Goal: Task Accomplishment & Management: Manage account settings

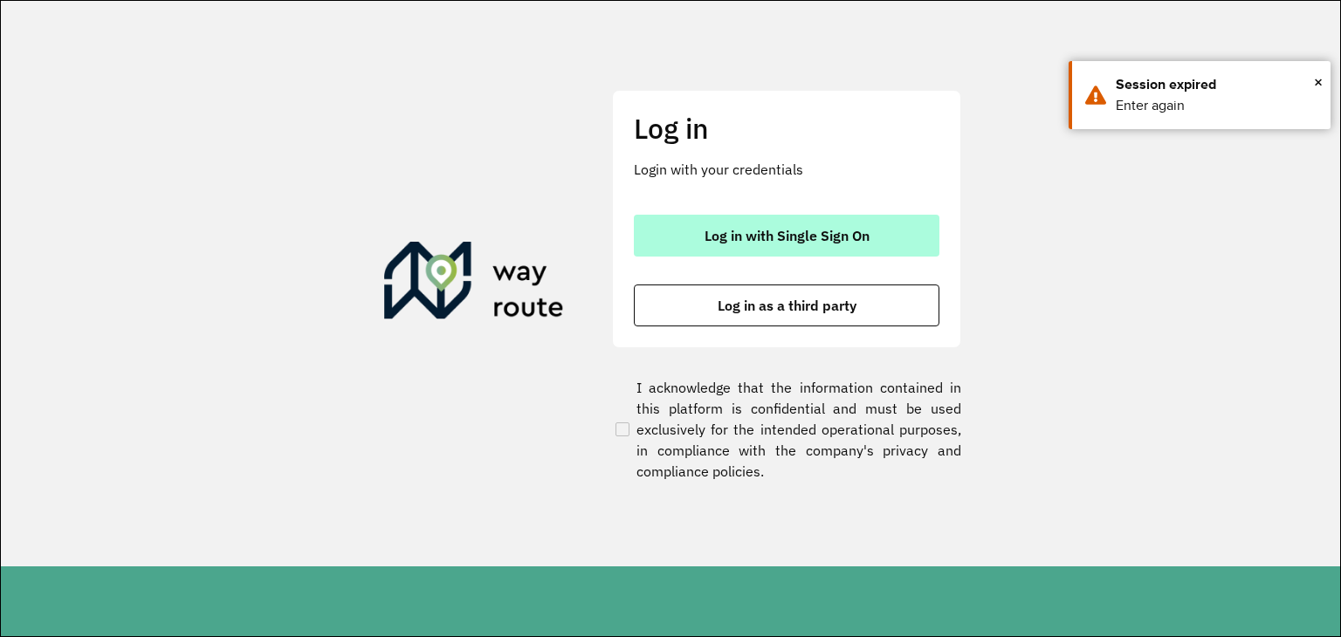
click at [786, 229] on span "Log in with Single Sign On" at bounding box center [786, 236] width 165 height 14
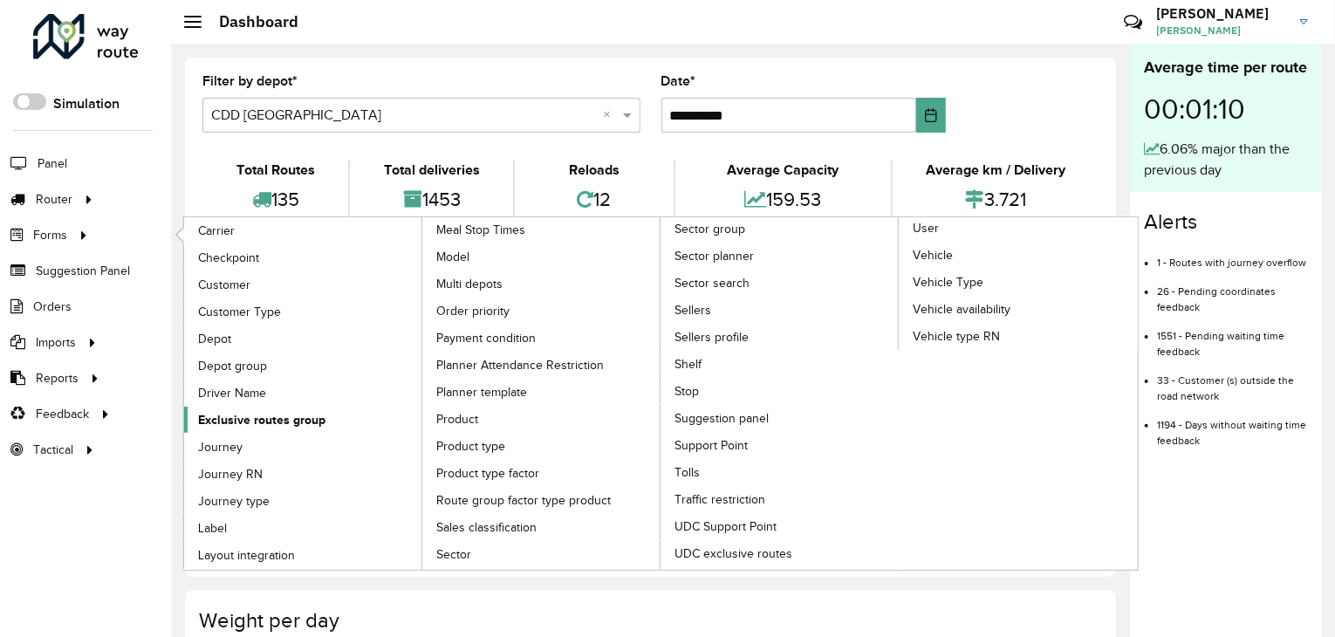
click at [290, 413] on span "Exclusive routes group" at bounding box center [261, 420] width 127 height 18
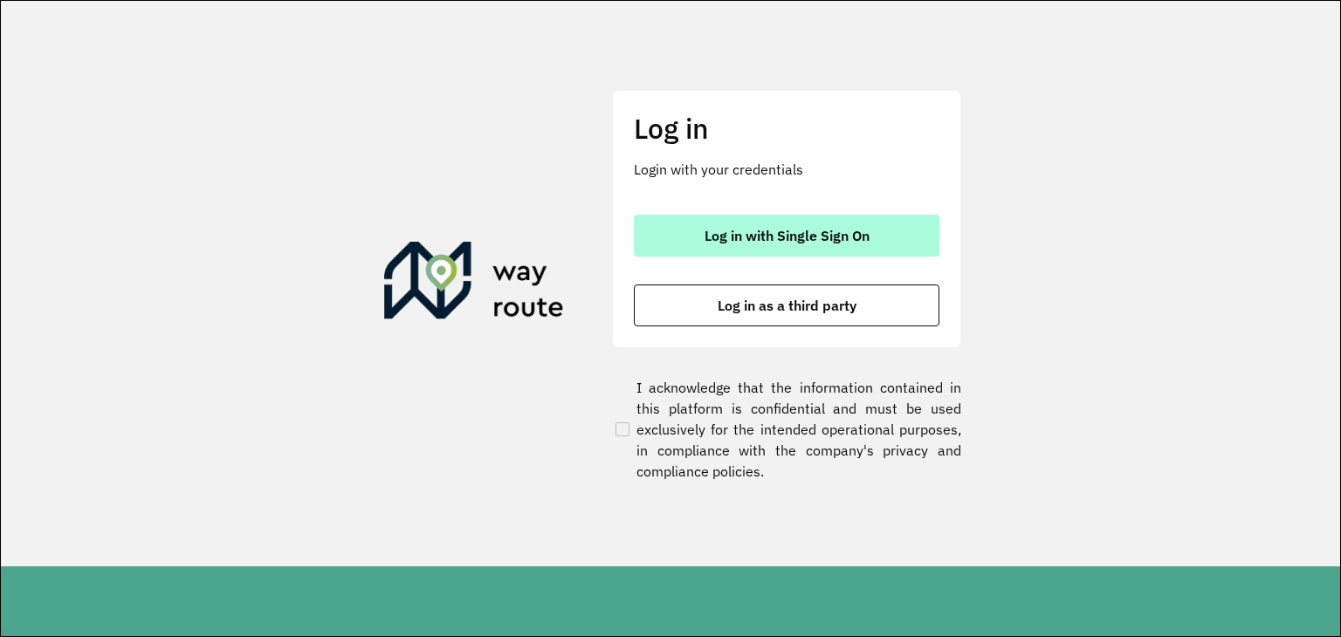
click at [764, 235] on span "Log in with Single Sign On" at bounding box center [786, 236] width 165 height 14
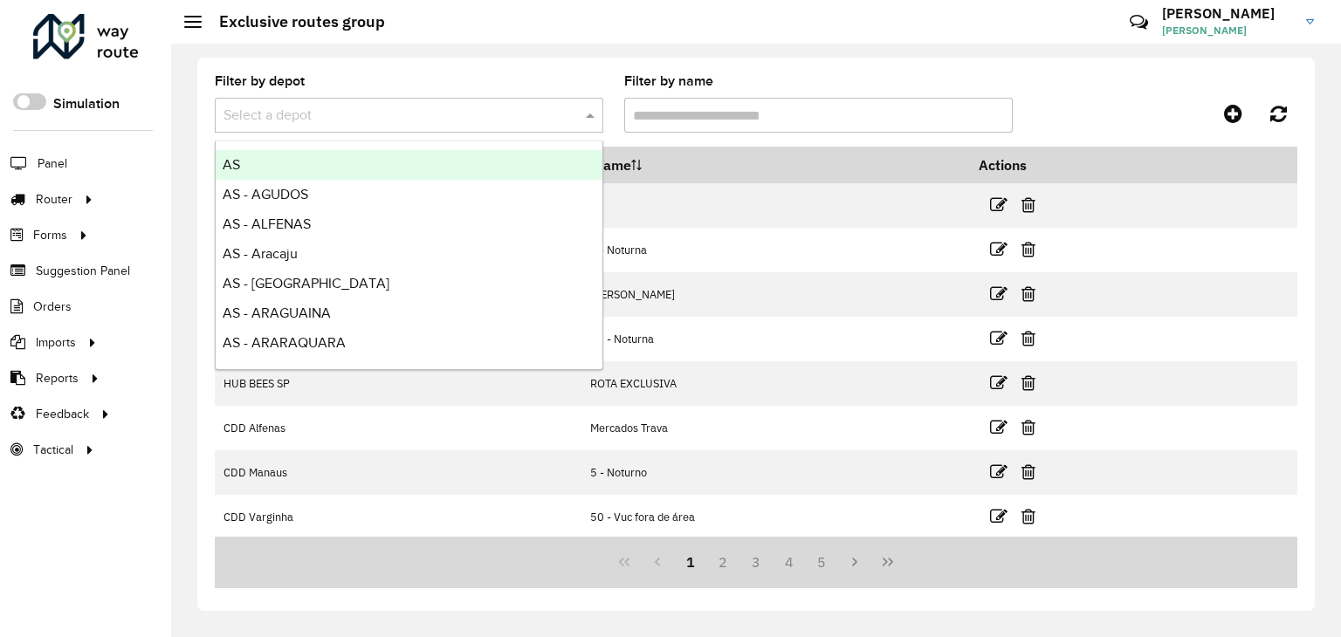
click at [407, 103] on div "Select a depot" at bounding box center [409, 115] width 388 height 35
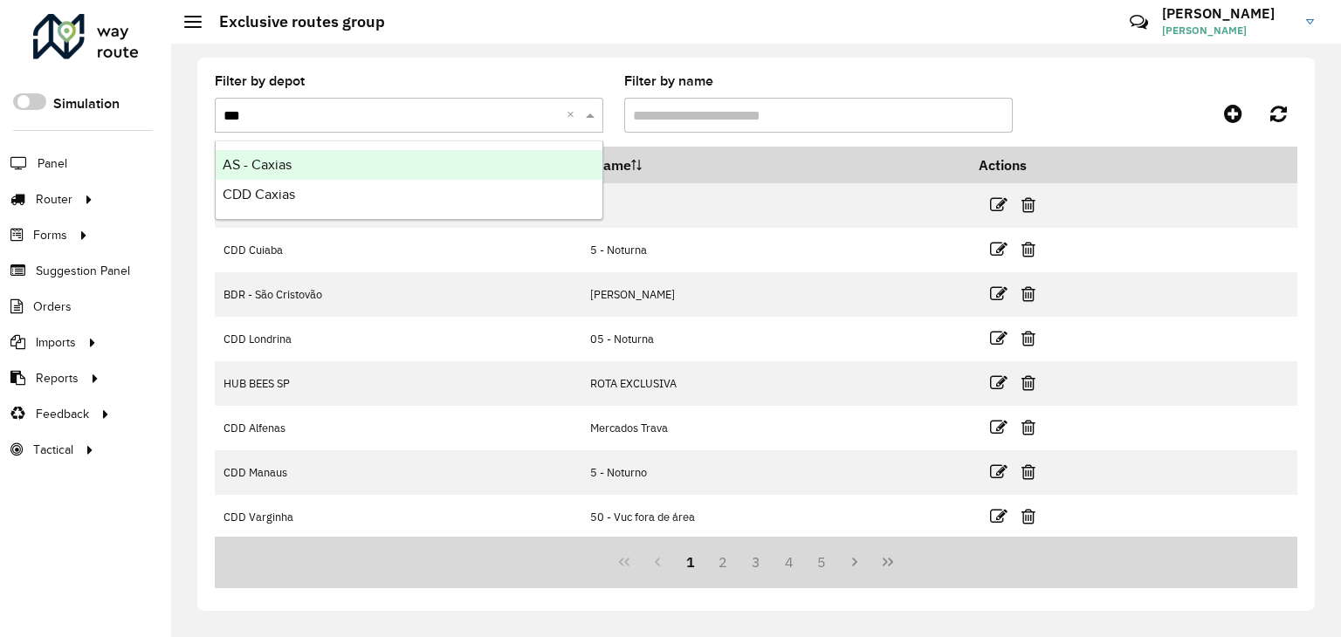
type input "****"
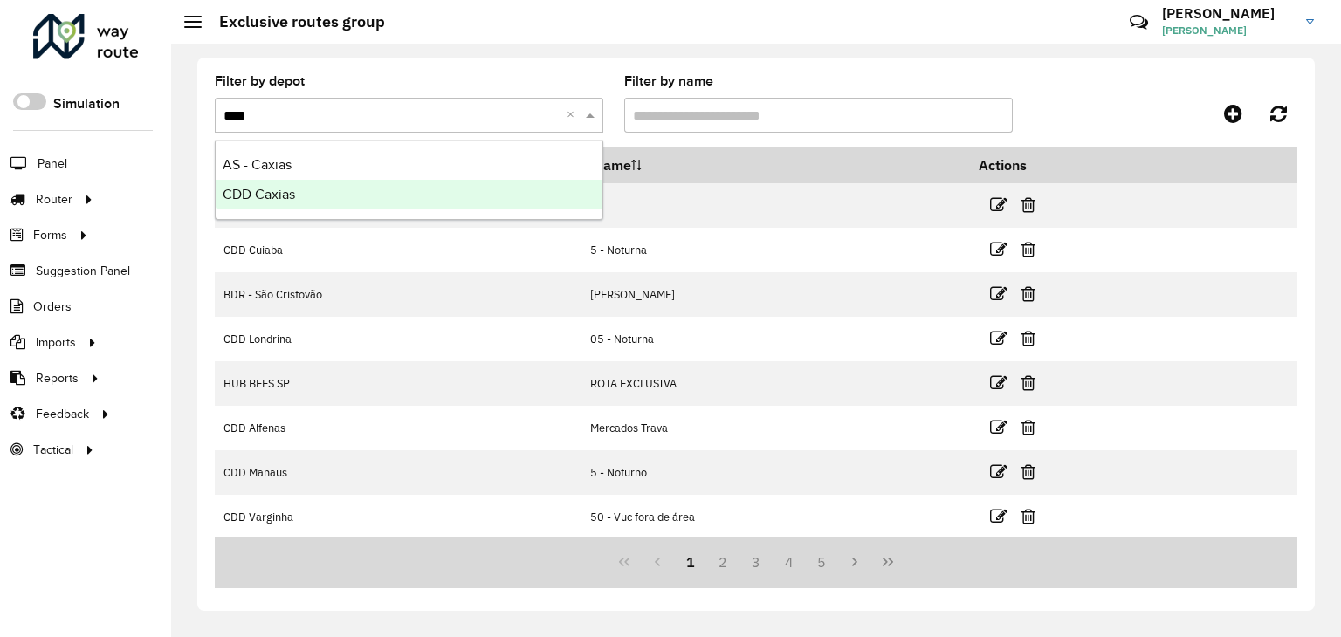
click at [312, 196] on div "CDD Caxias" at bounding box center [409, 195] width 387 height 30
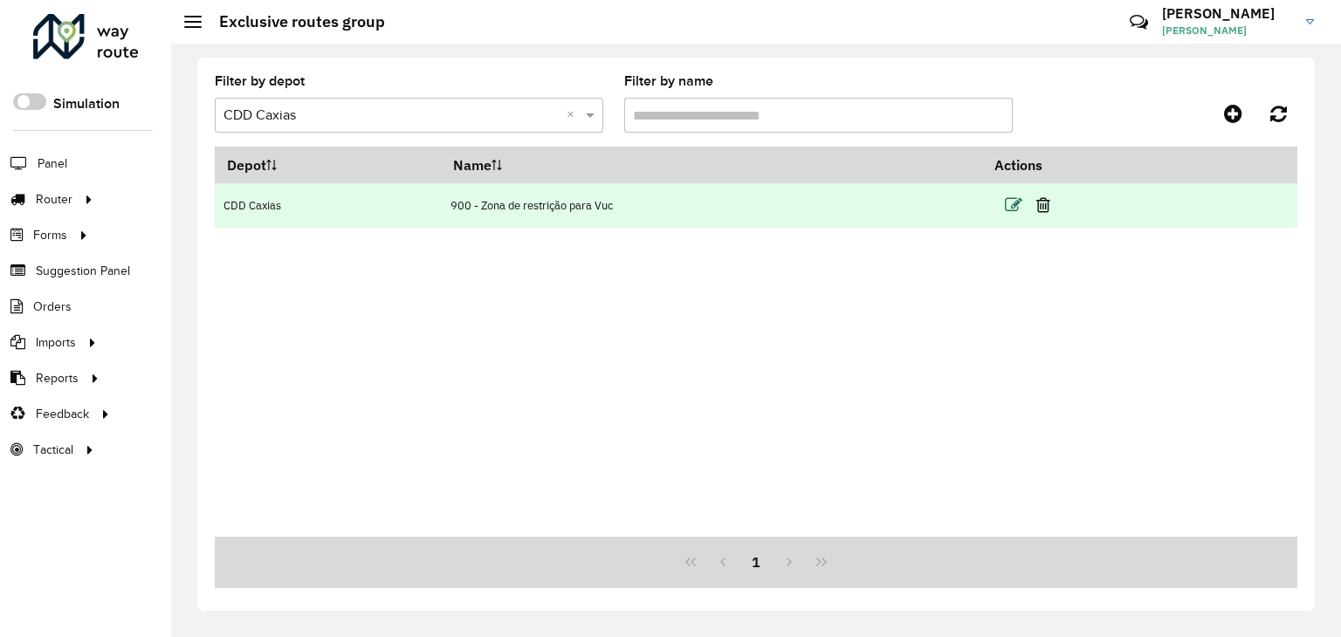
click at [1014, 199] on icon at bounding box center [1013, 204] width 17 height 17
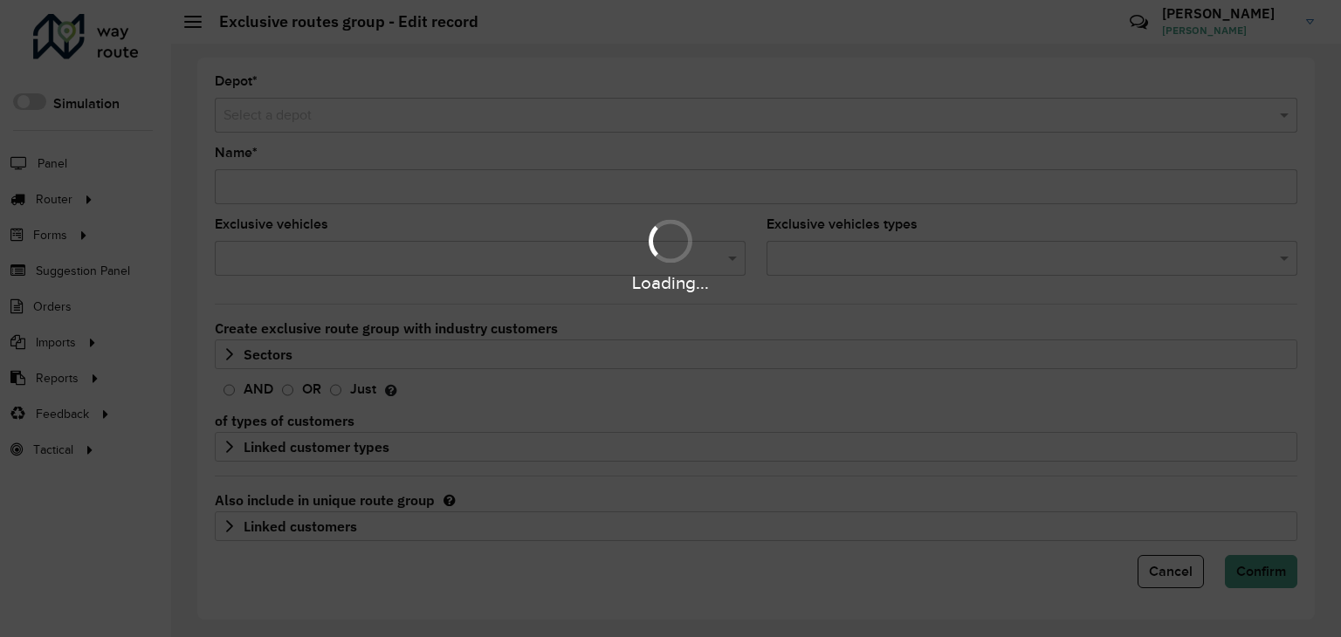
type input "**********"
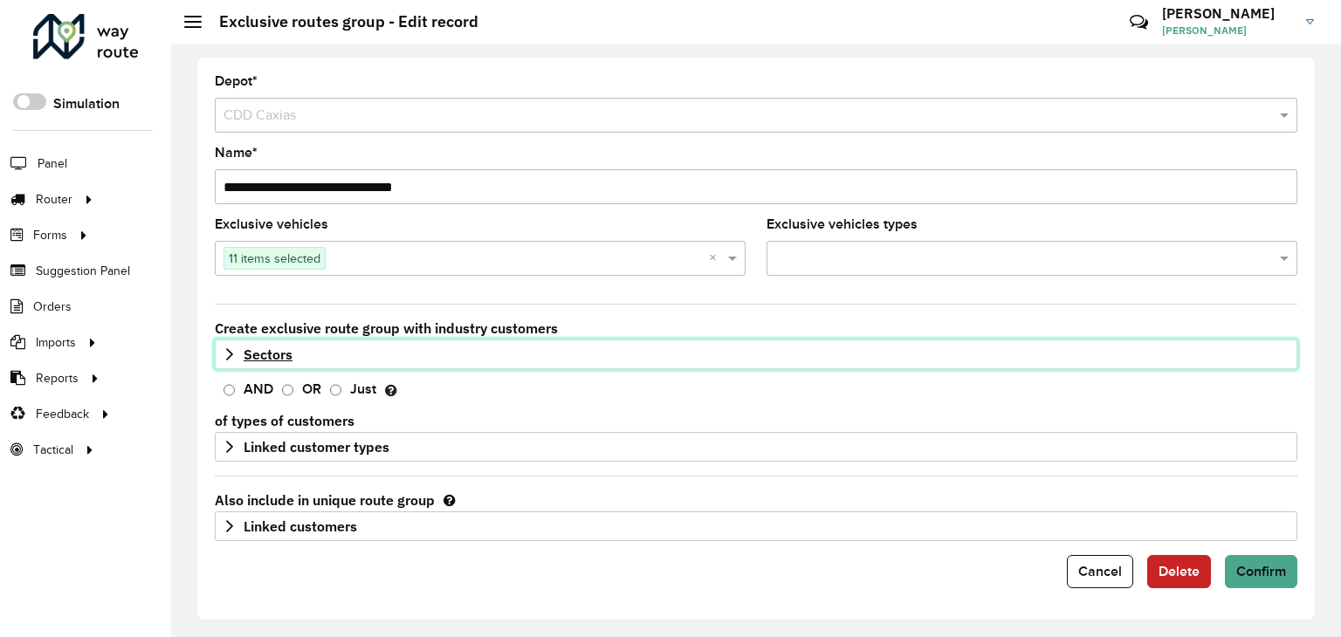
click at [236, 355] on icon at bounding box center [230, 354] width 14 height 14
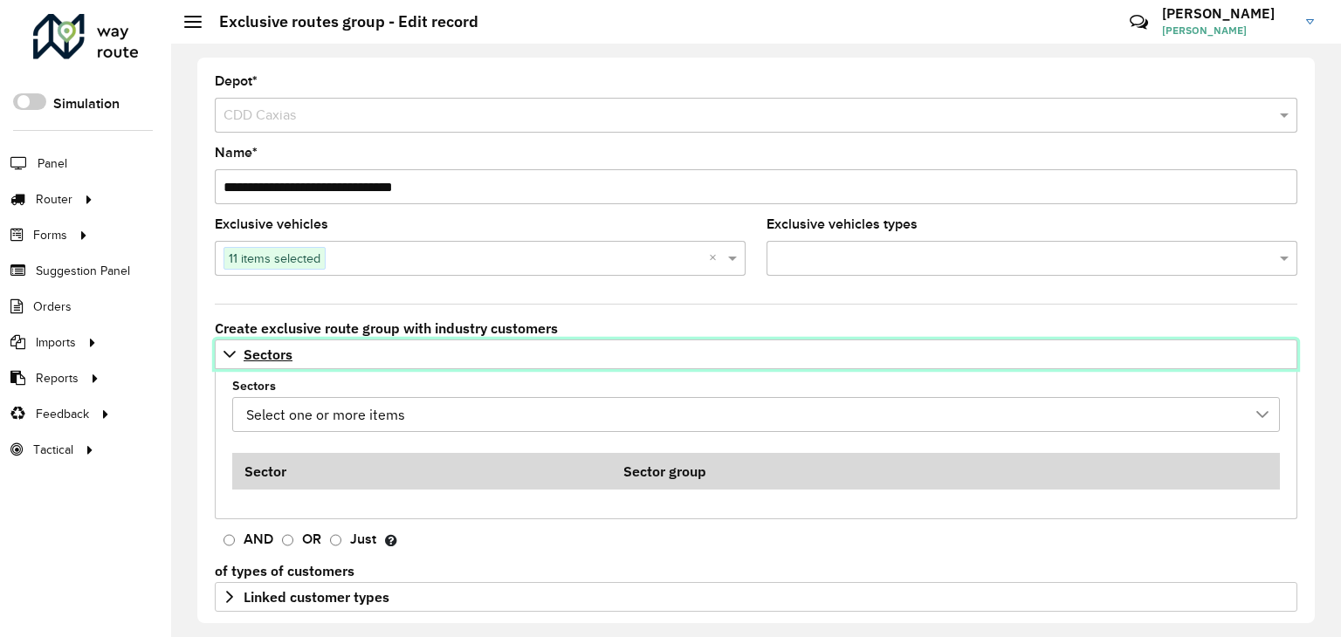
click at [234, 354] on icon at bounding box center [230, 354] width 14 height 14
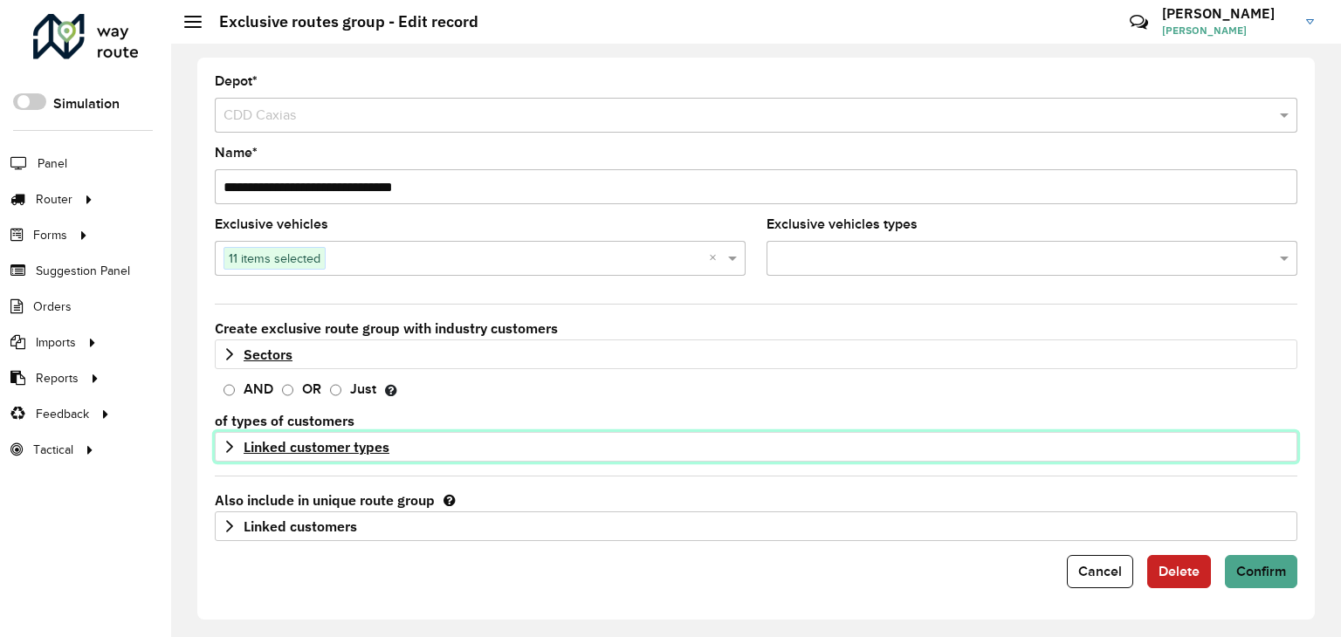
click at [223, 441] on icon at bounding box center [230, 447] width 14 height 14
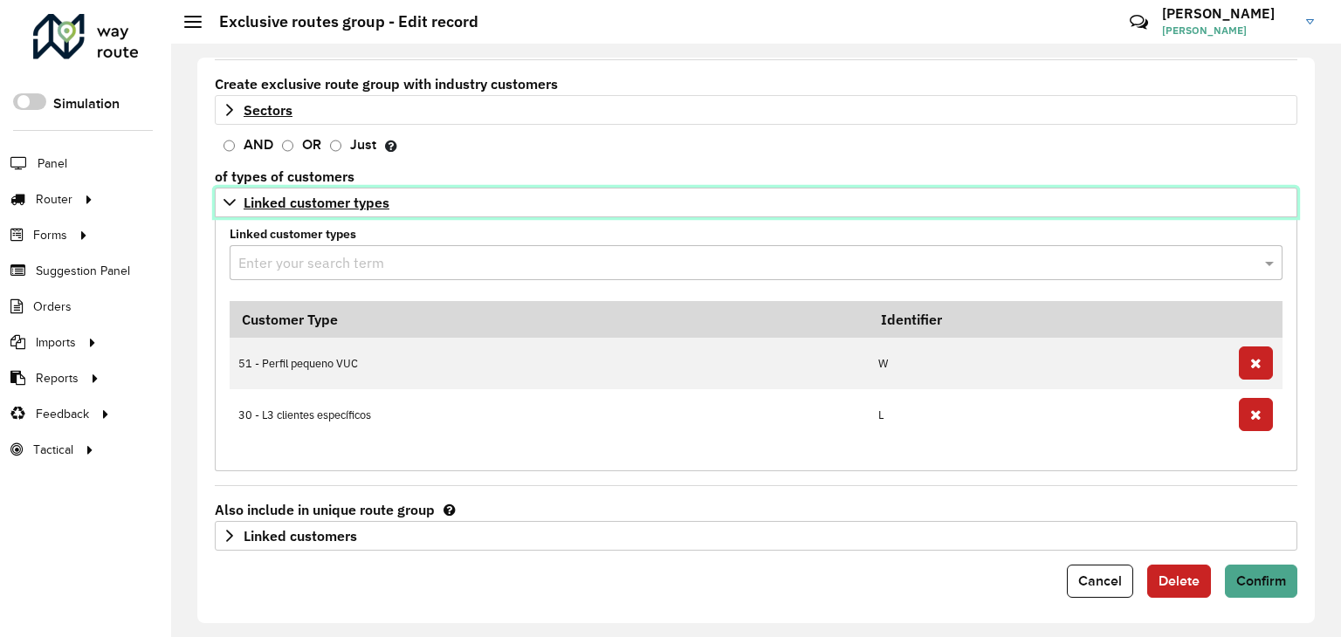
scroll to position [245, 0]
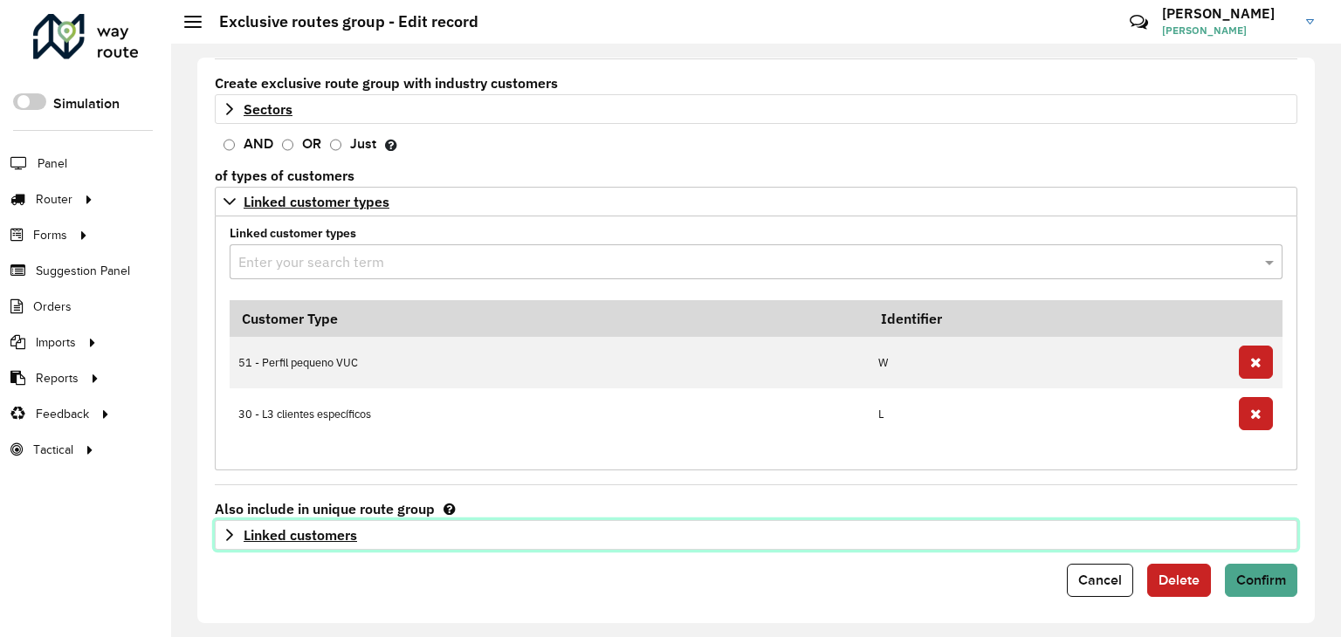
click at [230, 521] on link "Linked customers" at bounding box center [756, 535] width 1082 height 30
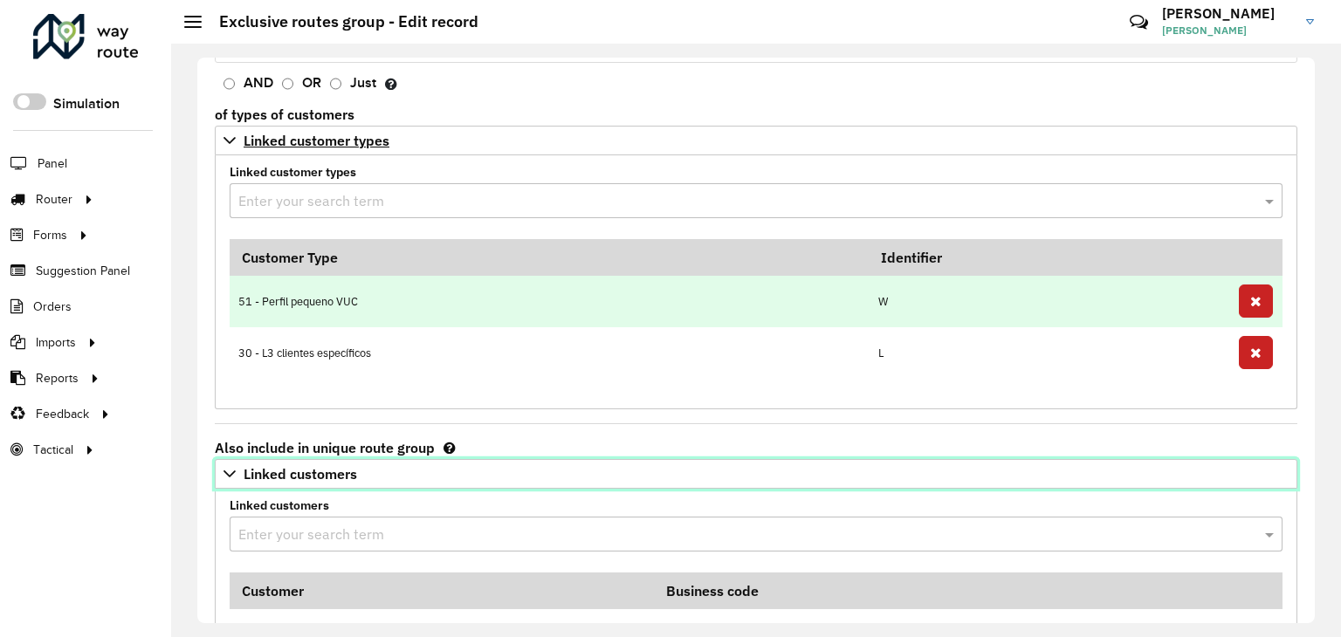
scroll to position [333, 0]
